Goal: Transaction & Acquisition: Purchase product/service

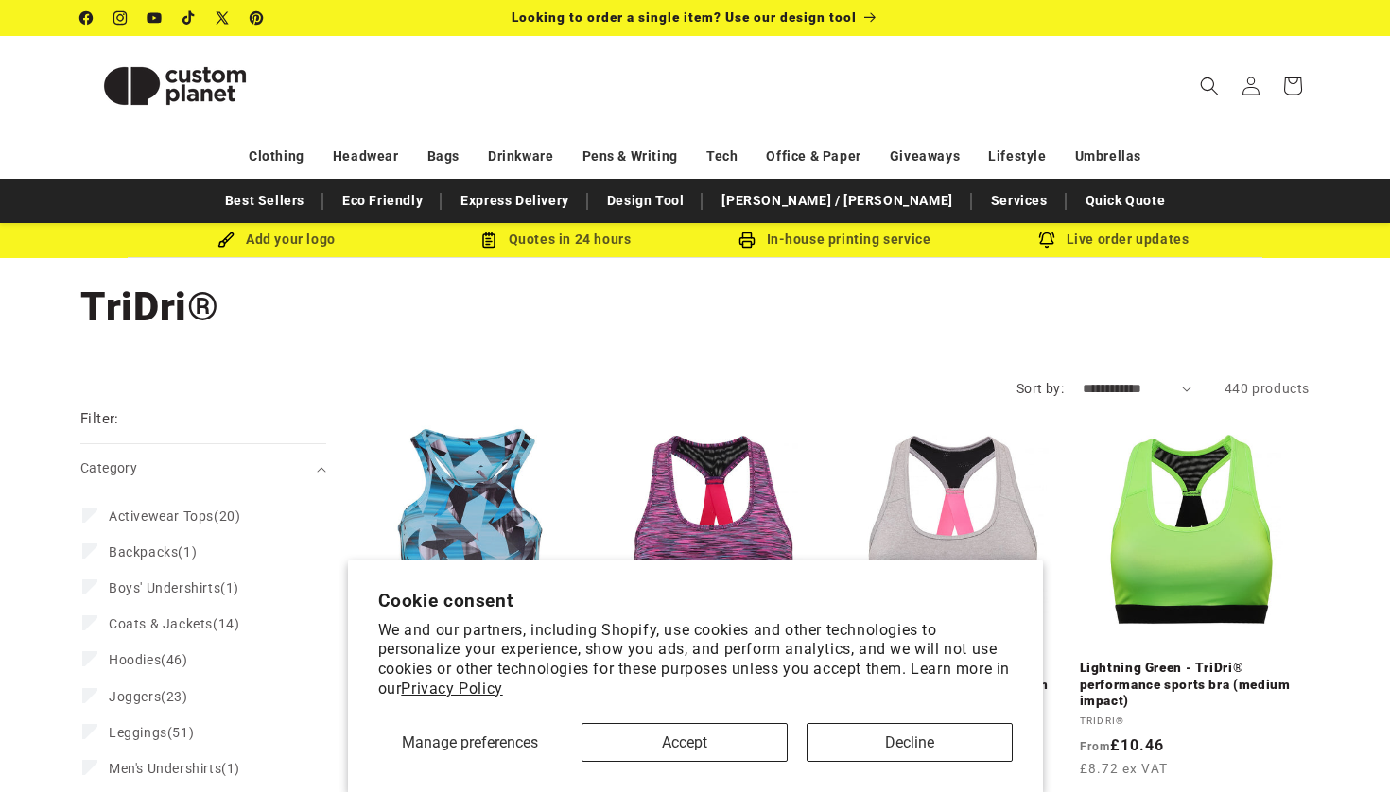
click at [741, 739] on button "Accept" at bounding box center [684, 742] width 206 height 39
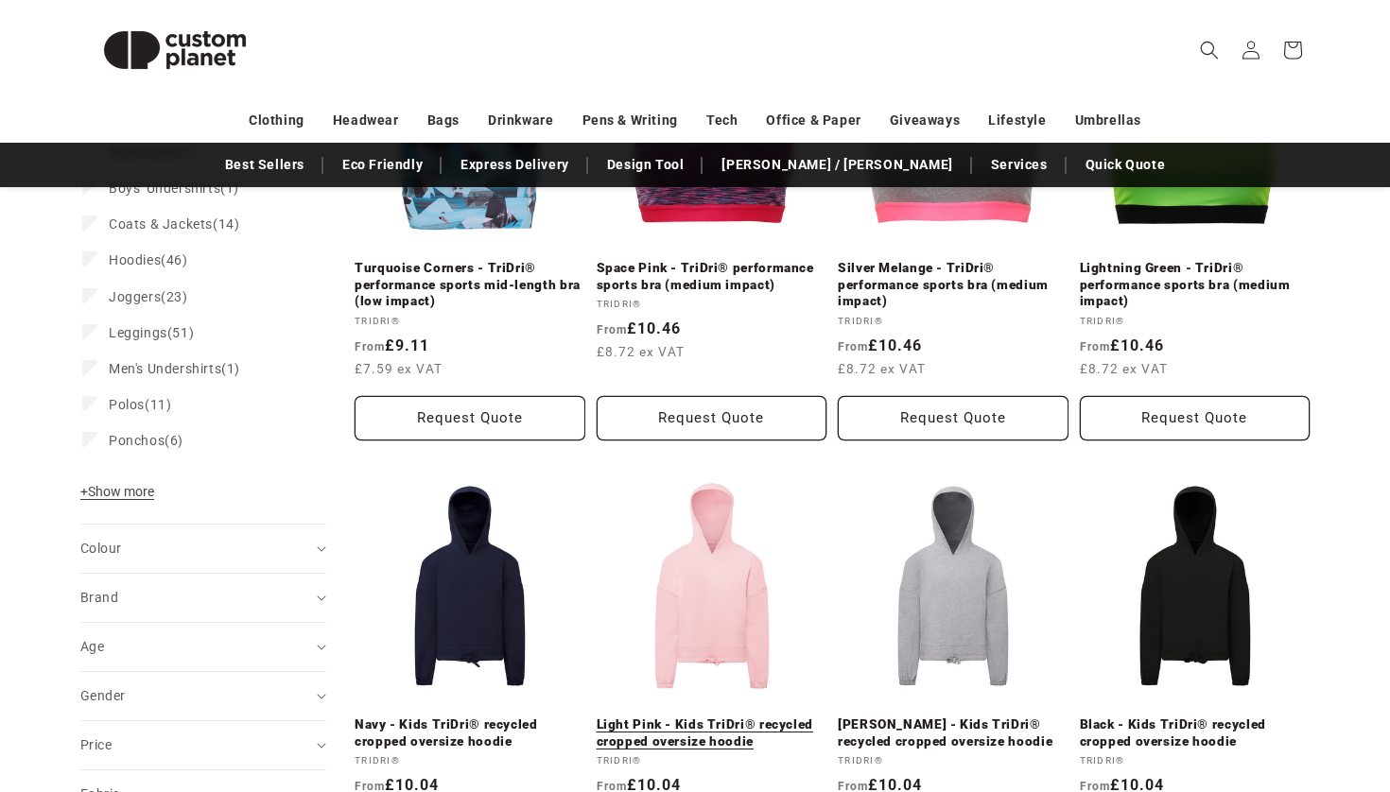
scroll to position [93, 0]
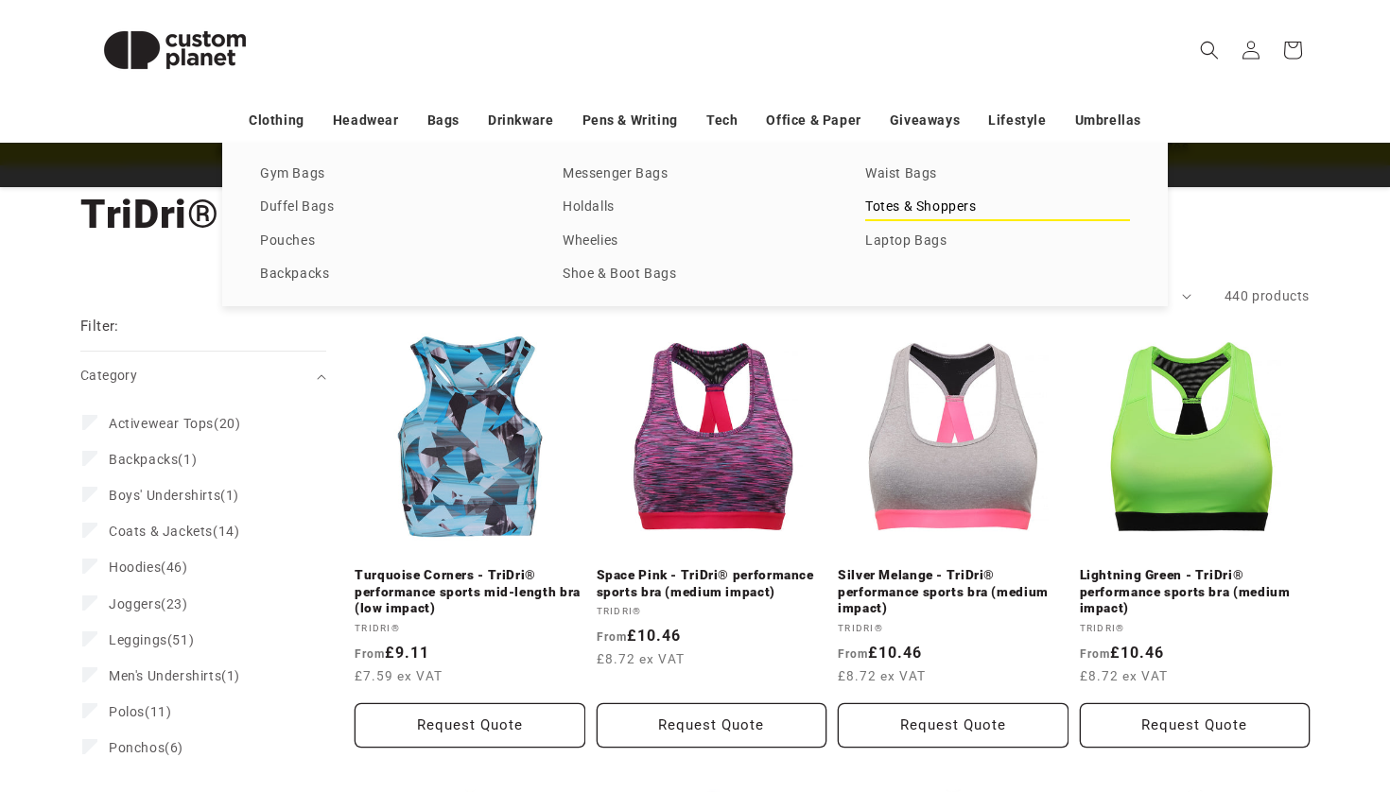
click at [890, 211] on link "Totes & Shoppers" at bounding box center [997, 208] width 265 height 26
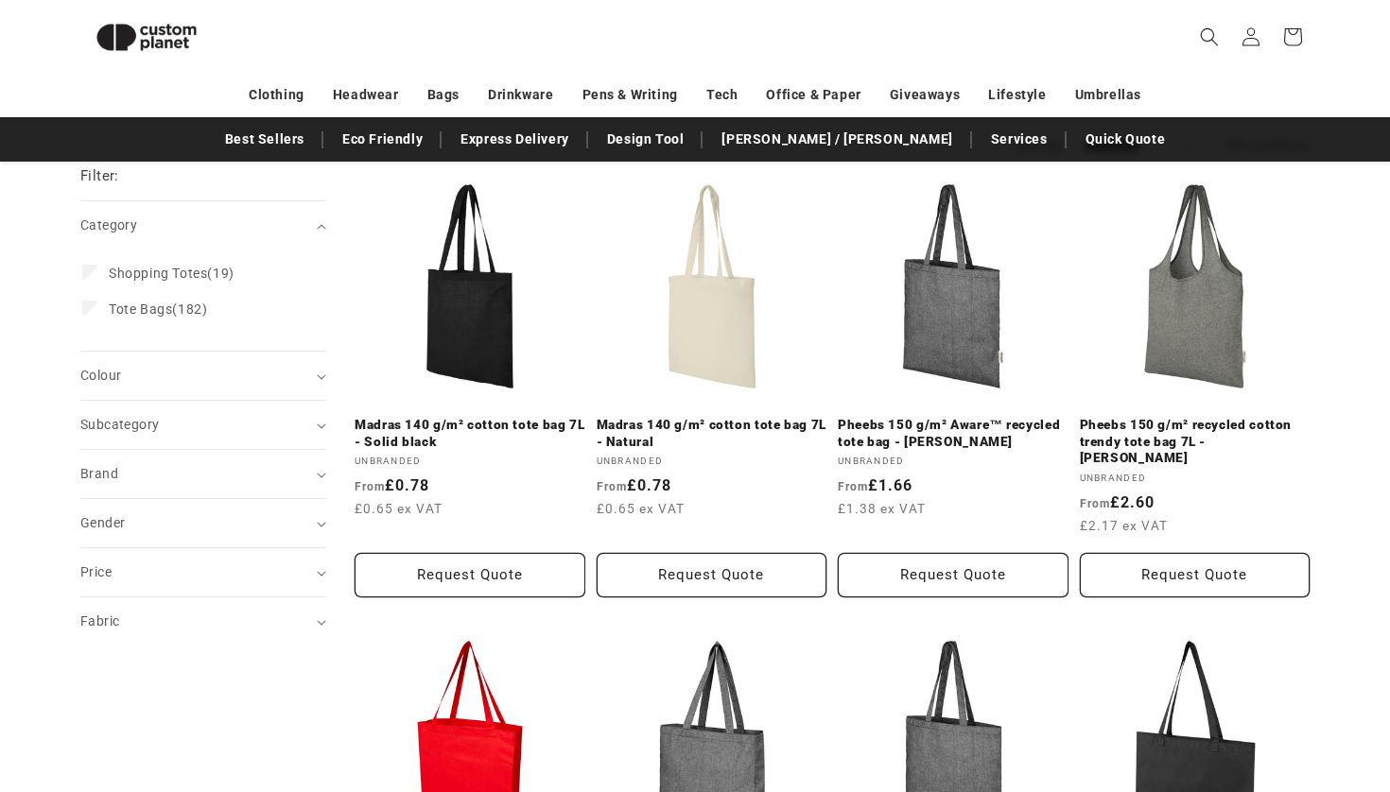
scroll to position [49, 0]
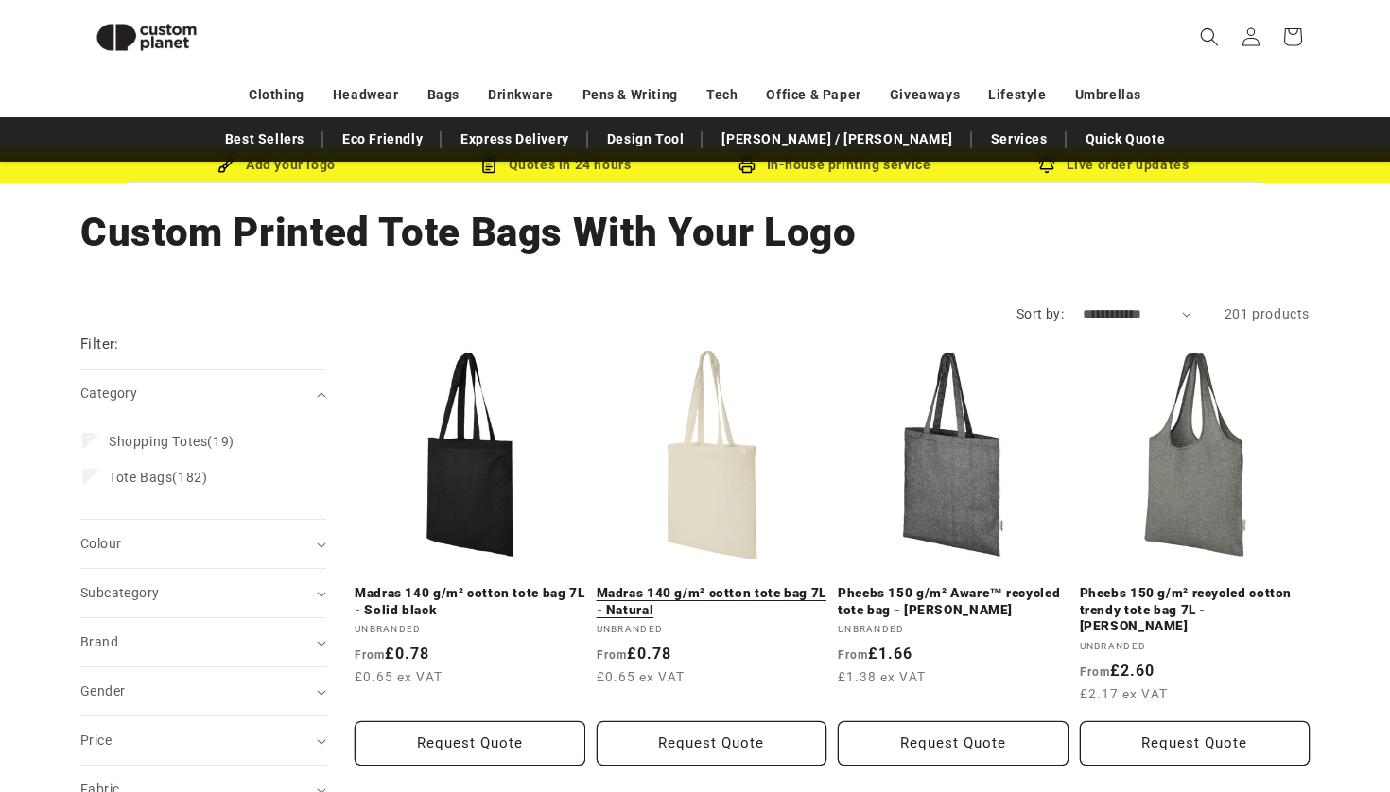
click at [711, 585] on link "Madras 140 g/m² cotton tote bag 7L - Natural" at bounding box center [712, 601] width 231 height 33
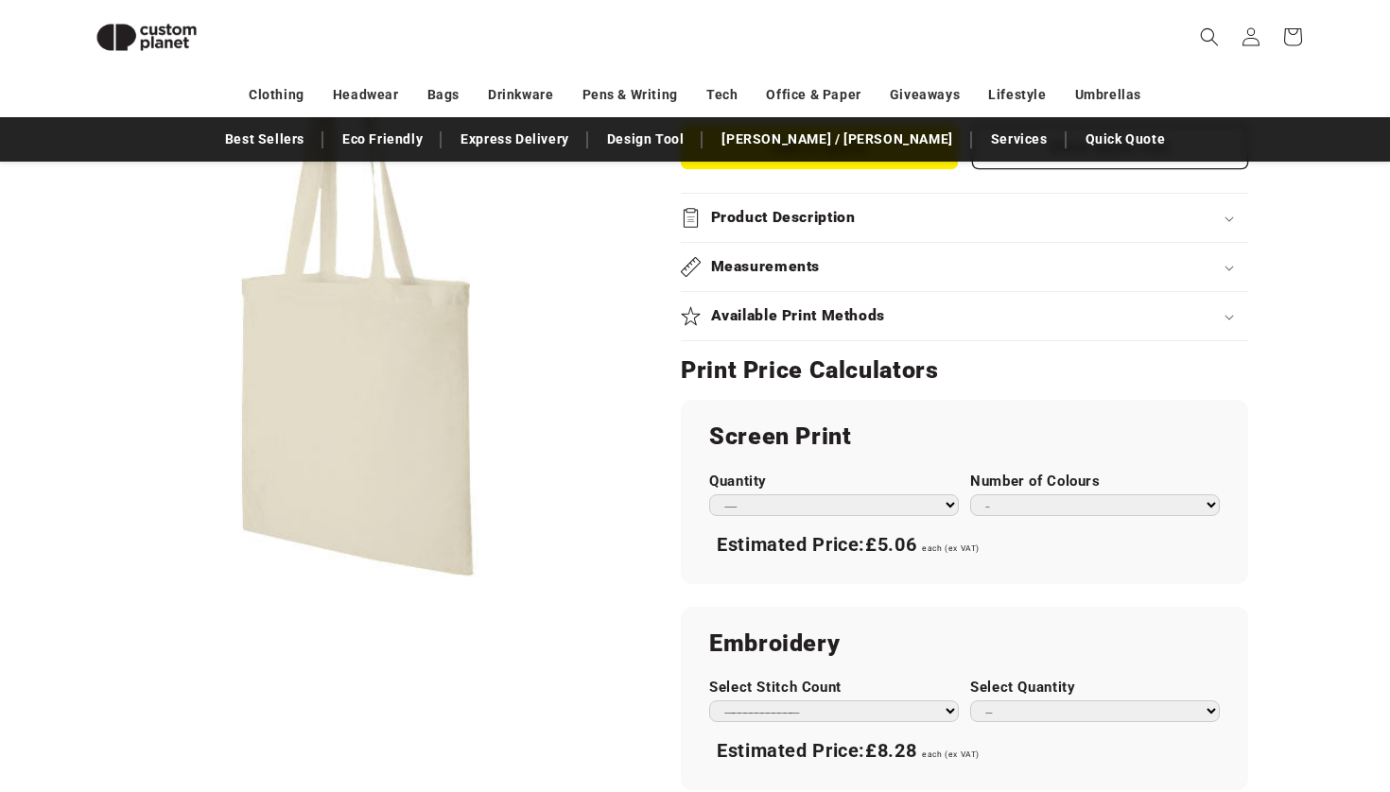
scroll to position [958, 0]
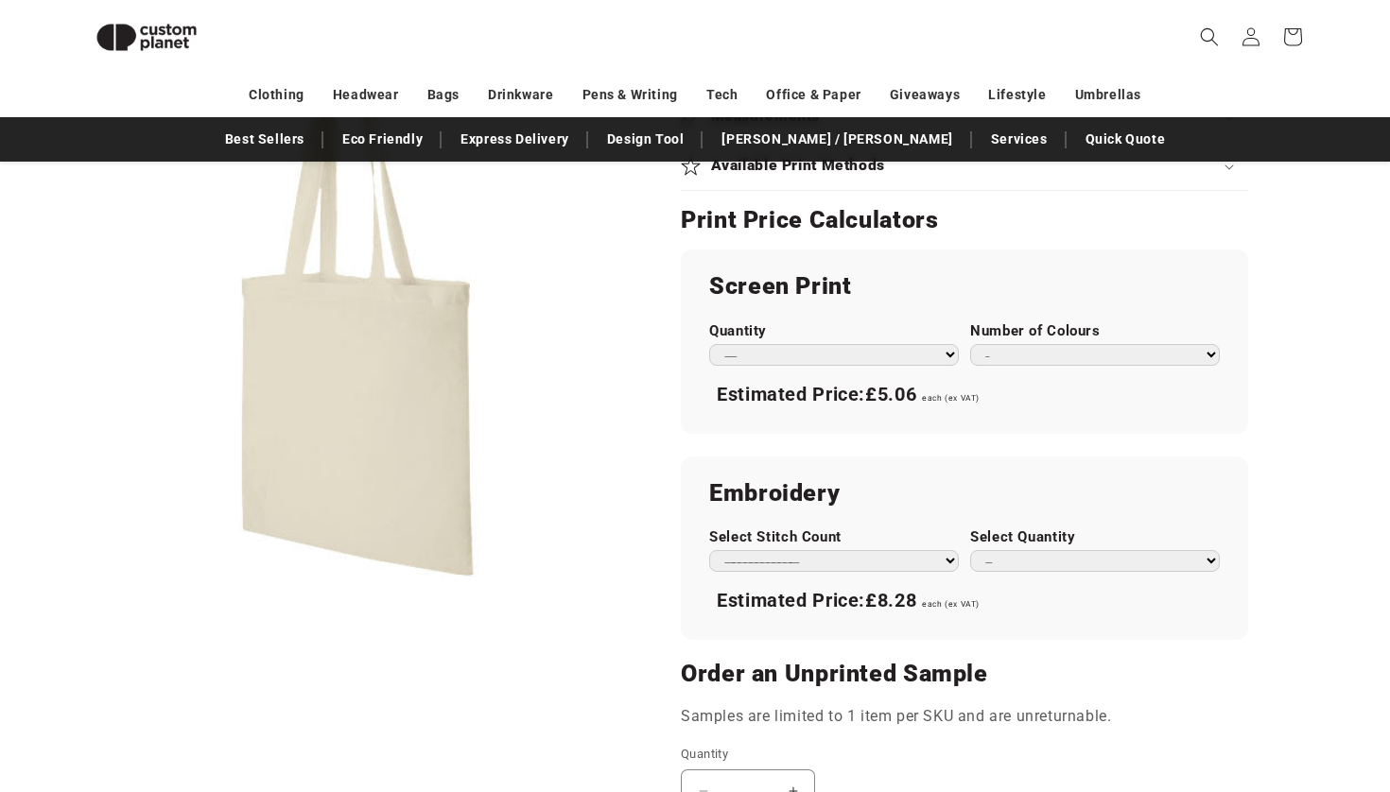
select select "*"
select select "**"
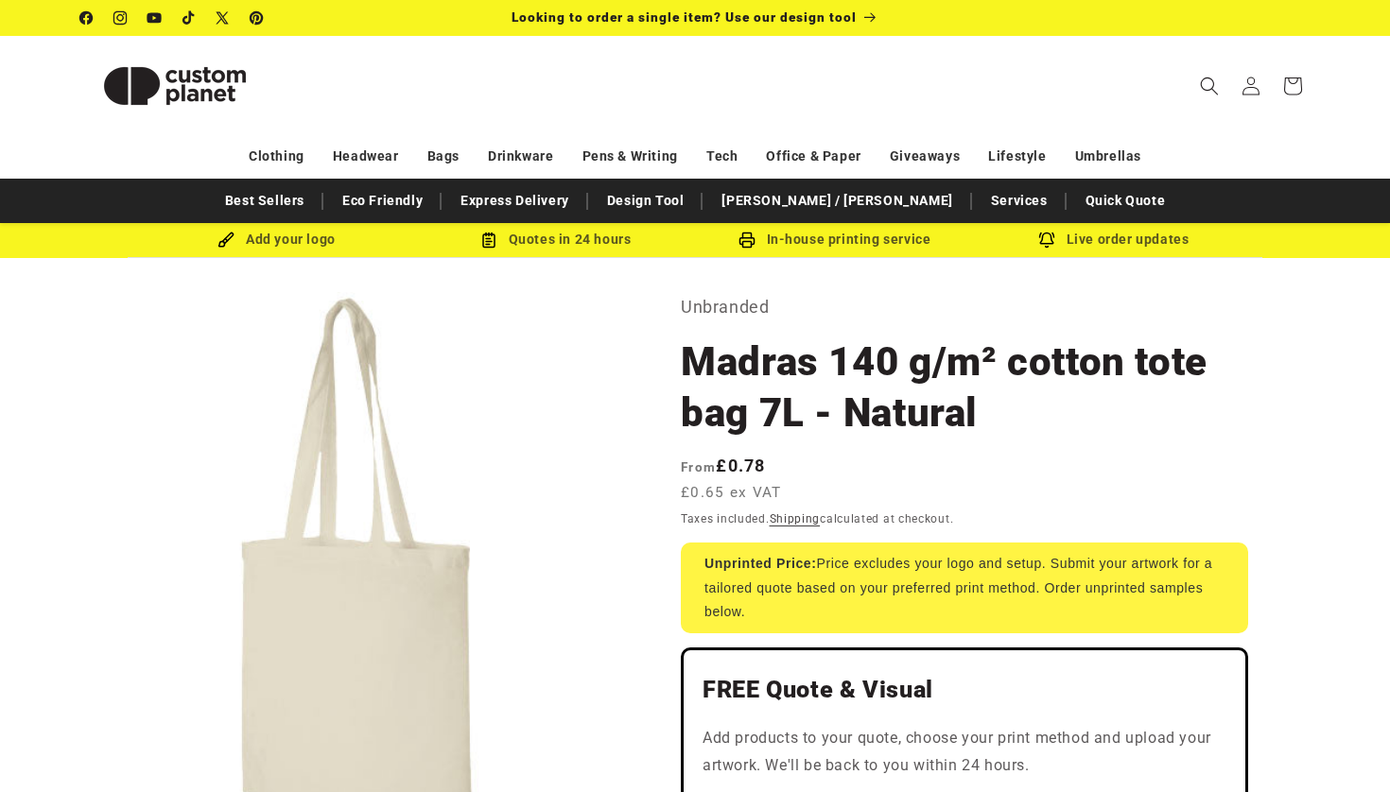
scroll to position [0, 0]
click at [828, 25] on p "Looking to order a single item? Use our design tool" at bounding box center [695, 18] width 367 height 36
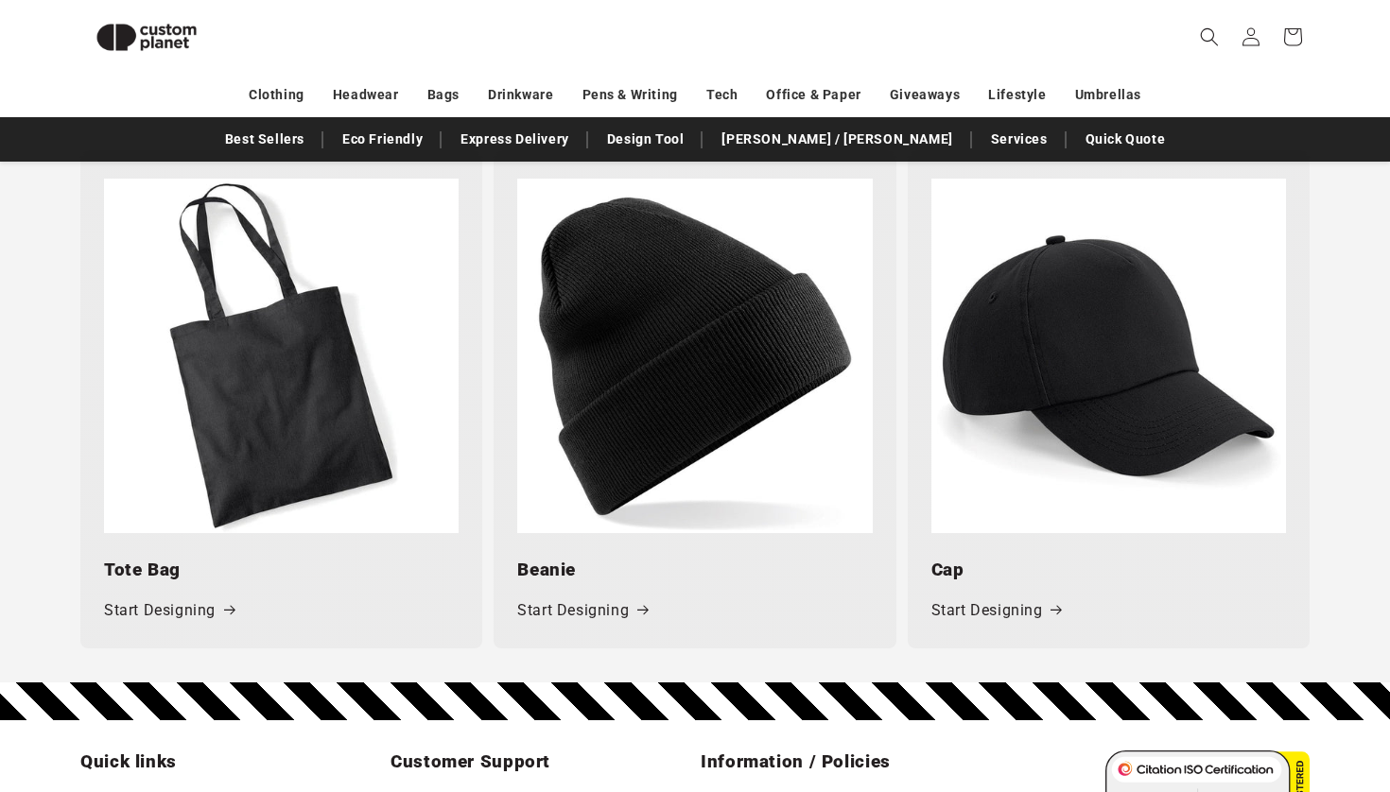
scroll to position [2498, 0]
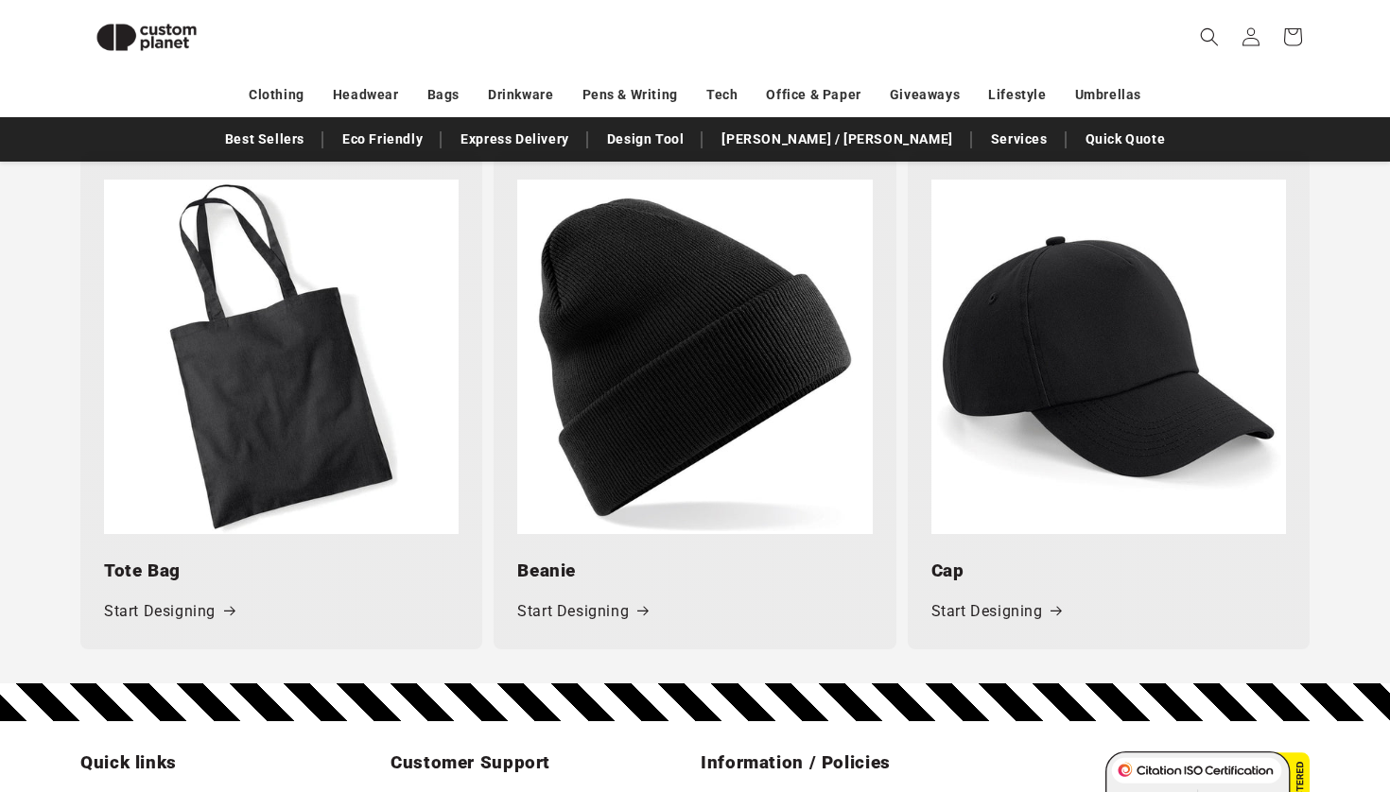
click at [399, 410] on img at bounding box center [281, 357] width 355 height 355
click at [316, 410] on img at bounding box center [281, 357] width 355 height 355
click at [200, 587] on div "Tote Bag Start Designing" at bounding box center [281, 591] width 402 height 115
click at [206, 601] on link "Start Designing" at bounding box center [169, 612] width 130 height 27
